Goal: Task Accomplishment & Management: Use online tool/utility

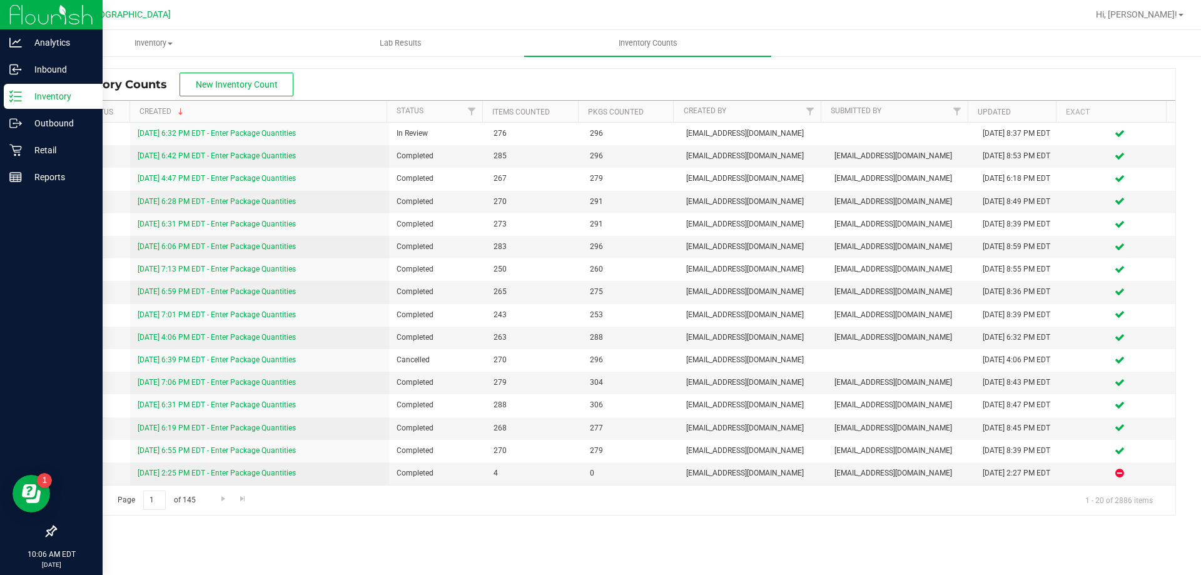
click at [26, 101] on p "Inventory" at bounding box center [59, 96] width 75 height 15
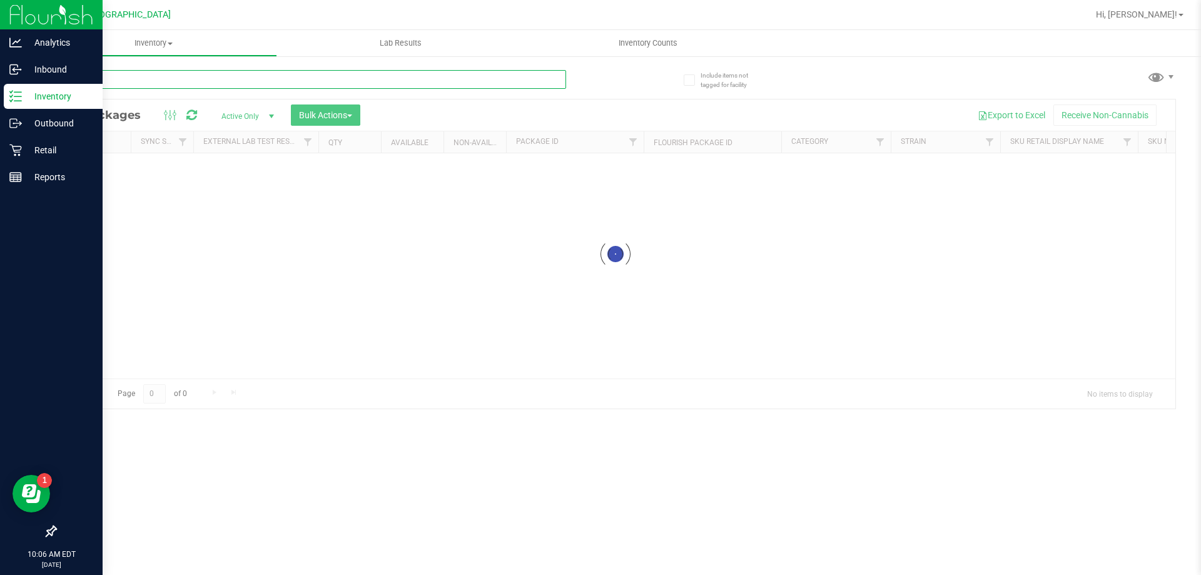
click at [226, 83] on input "text" at bounding box center [310, 79] width 511 height 19
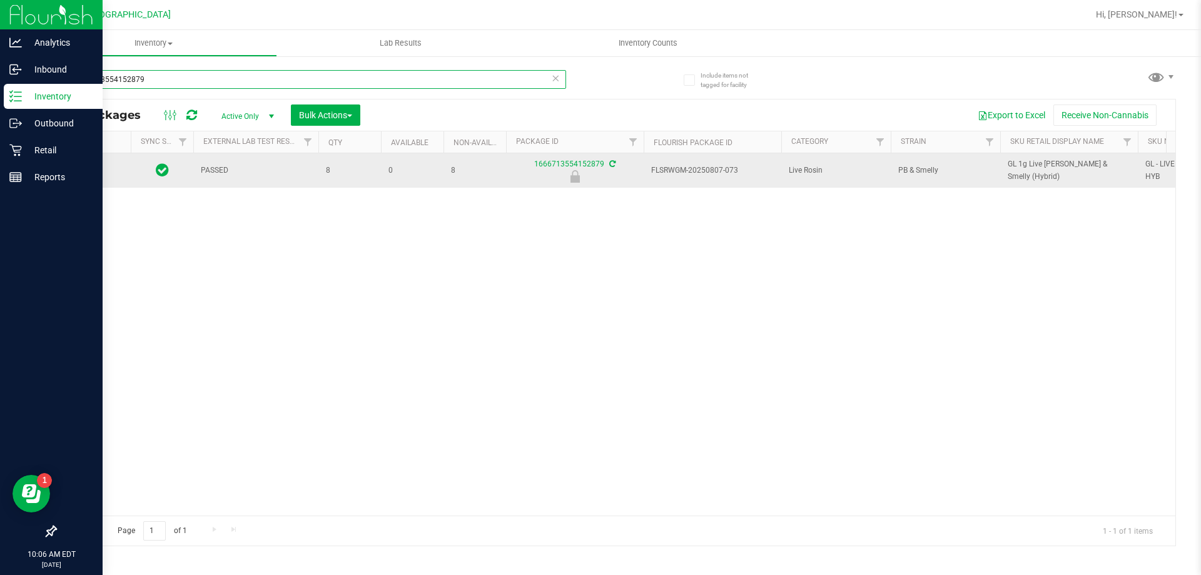
type input "1666713554152879"
click at [101, 171] on span "Action" at bounding box center [85, 171] width 34 height 18
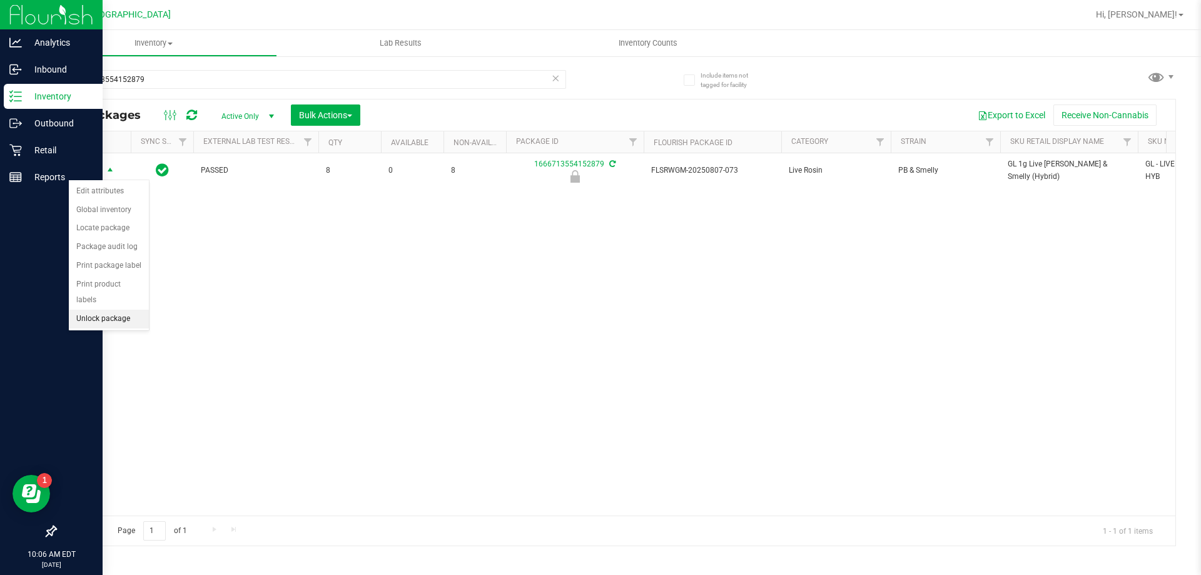
click at [87, 310] on li "Unlock package" at bounding box center [109, 319] width 80 height 19
